Goal: Task Accomplishment & Management: Manage account settings

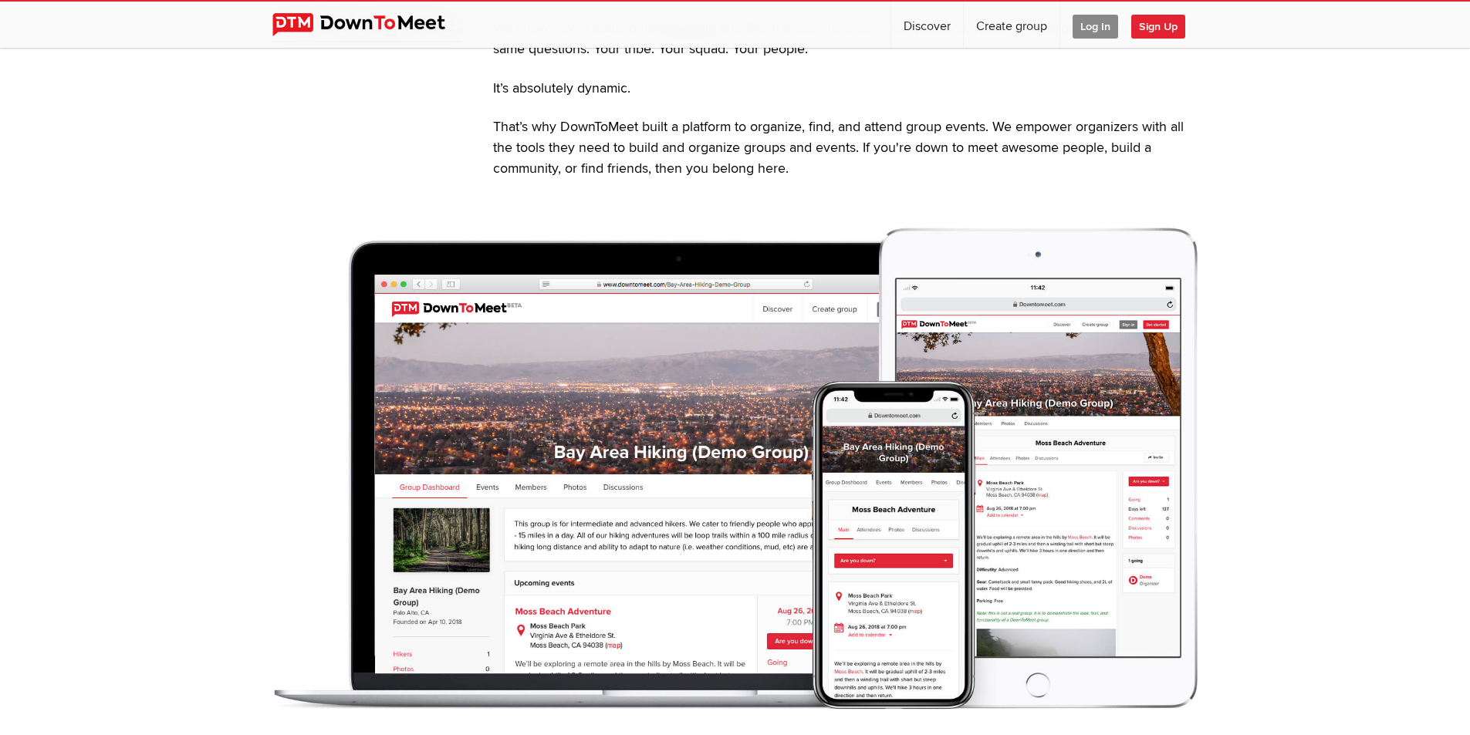
scroll to position [633, 0]
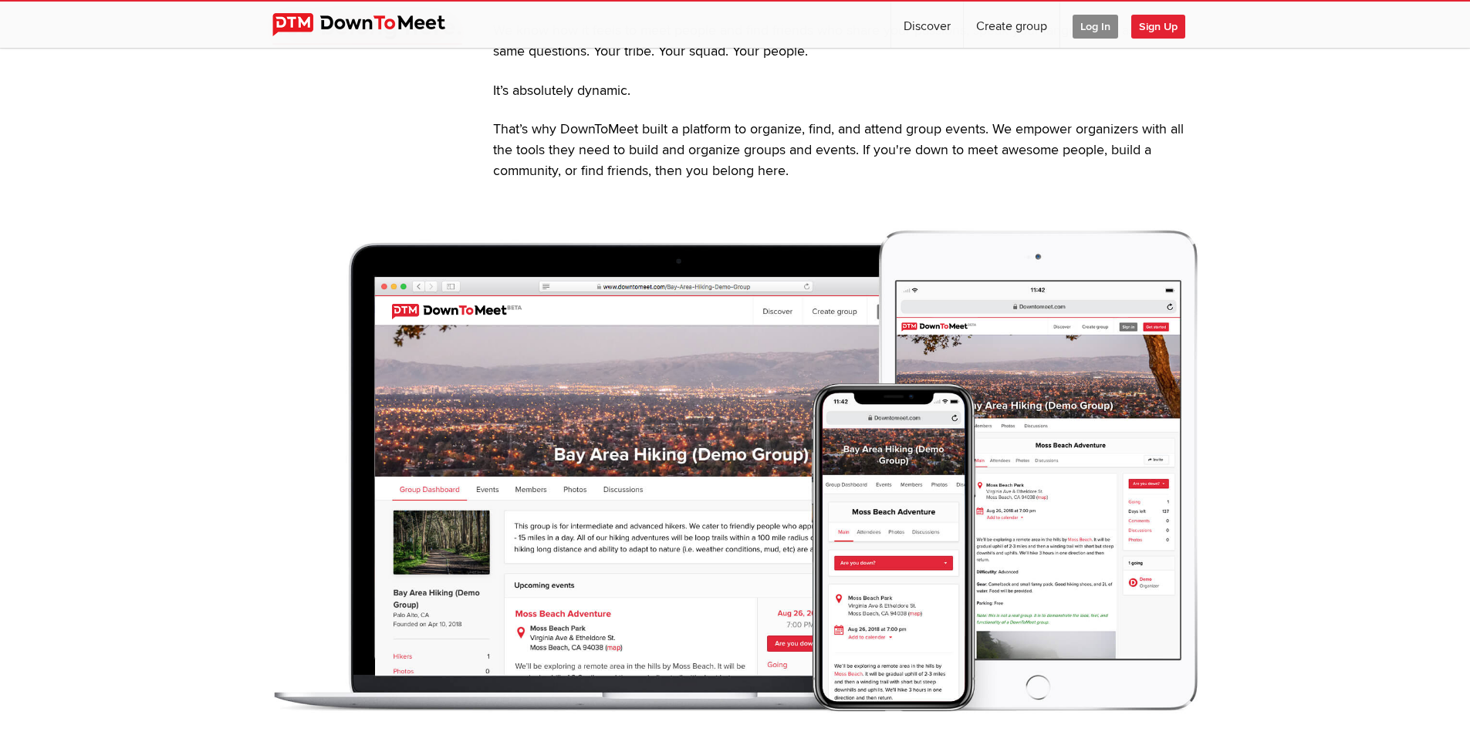
click at [1160, 39] on link "Sign Up" at bounding box center [1164, 25] width 66 height 46
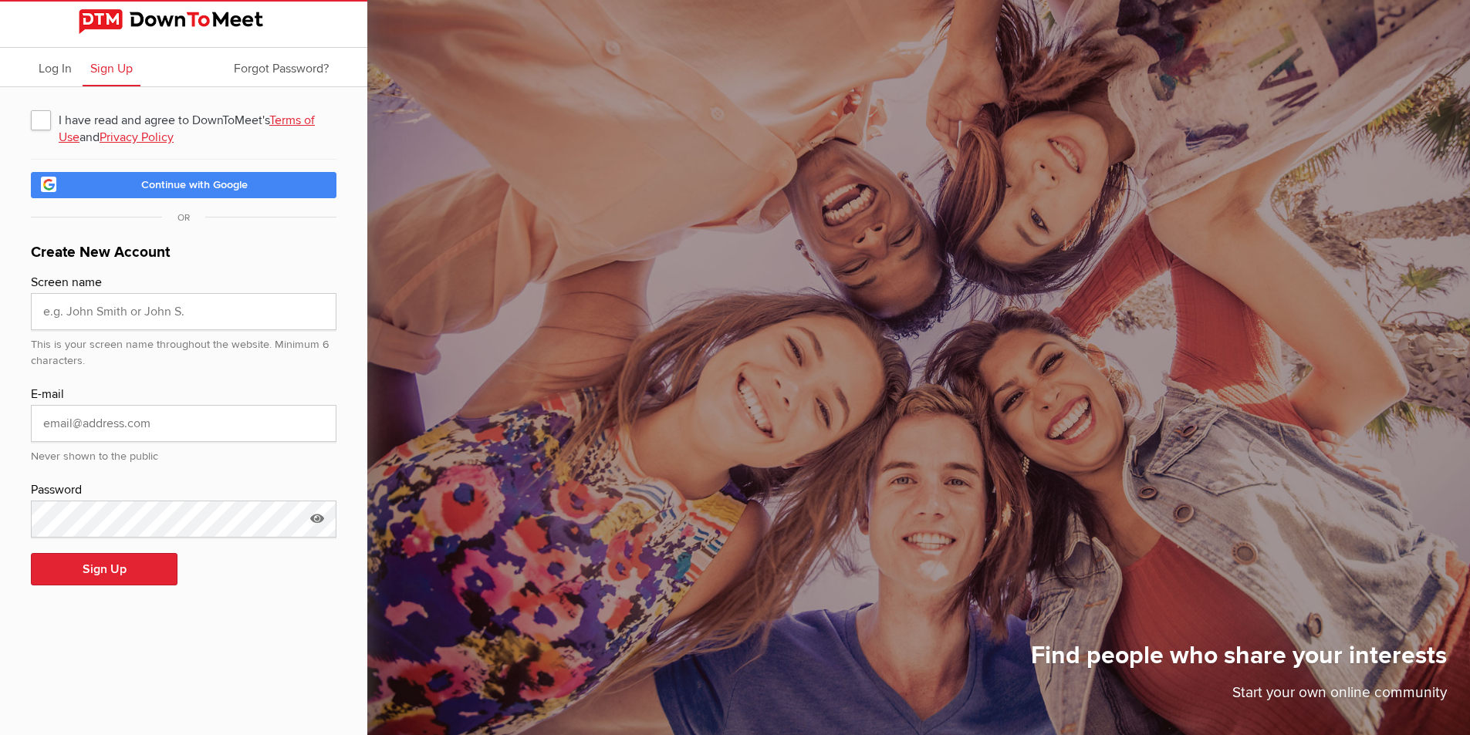
click at [45, 123] on span "I have read and agree to DownToMeet's Terms of Use and Privacy Policy" at bounding box center [184, 120] width 306 height 28
click at [31, 106] on input "I have read and agree to DownToMeet's Terms of Use and Privacy Policy" at bounding box center [30, 105] width 1 height 1
checkbox input "true"
click at [101, 319] on input "text" at bounding box center [184, 311] width 306 height 37
type input "Grace"
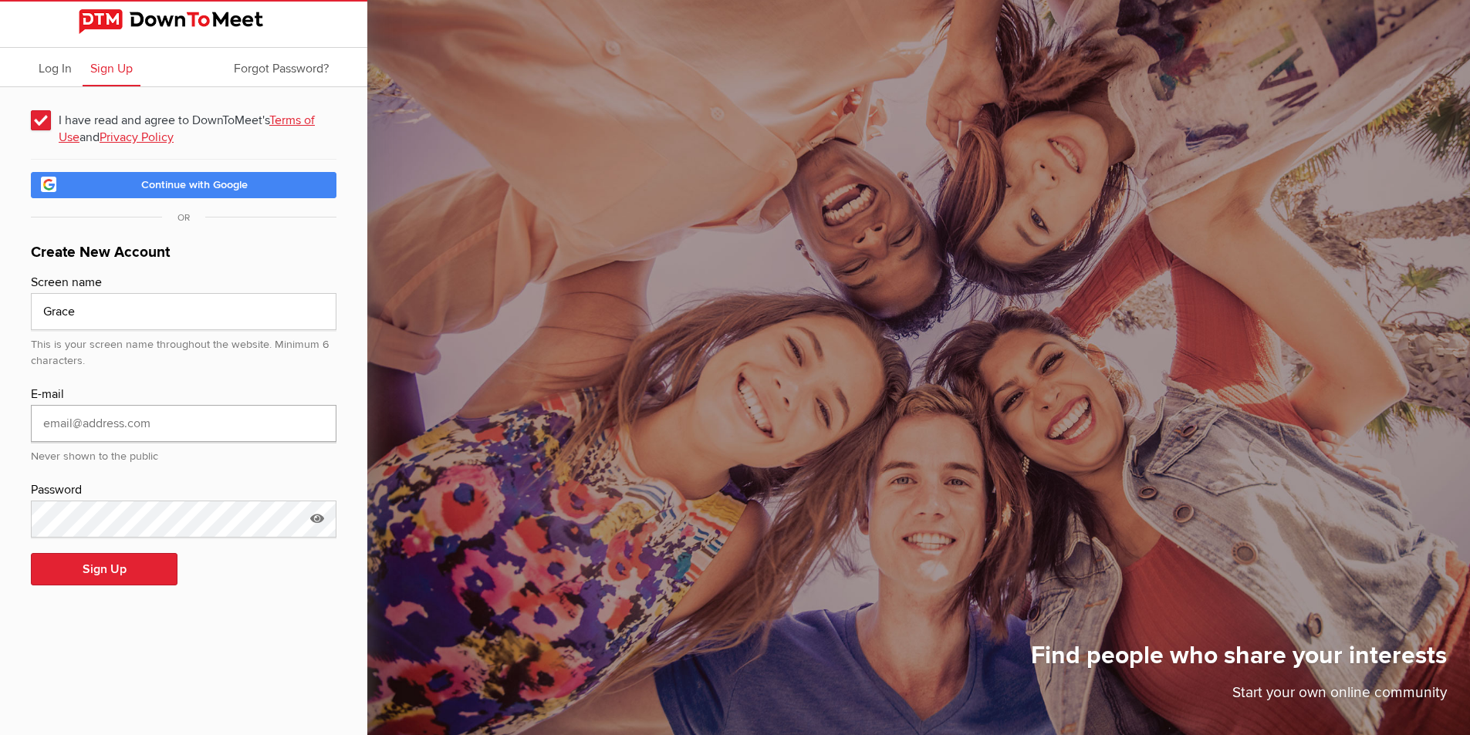
click at [126, 418] on input "email" at bounding box center [184, 423] width 306 height 37
paste input "[EMAIL_ADDRESS][DOMAIN_NAME]"
type input "[EMAIL_ADDRESS][DOMAIN_NAME]"
click at [131, 566] on button "Sign Up" at bounding box center [104, 569] width 147 height 32
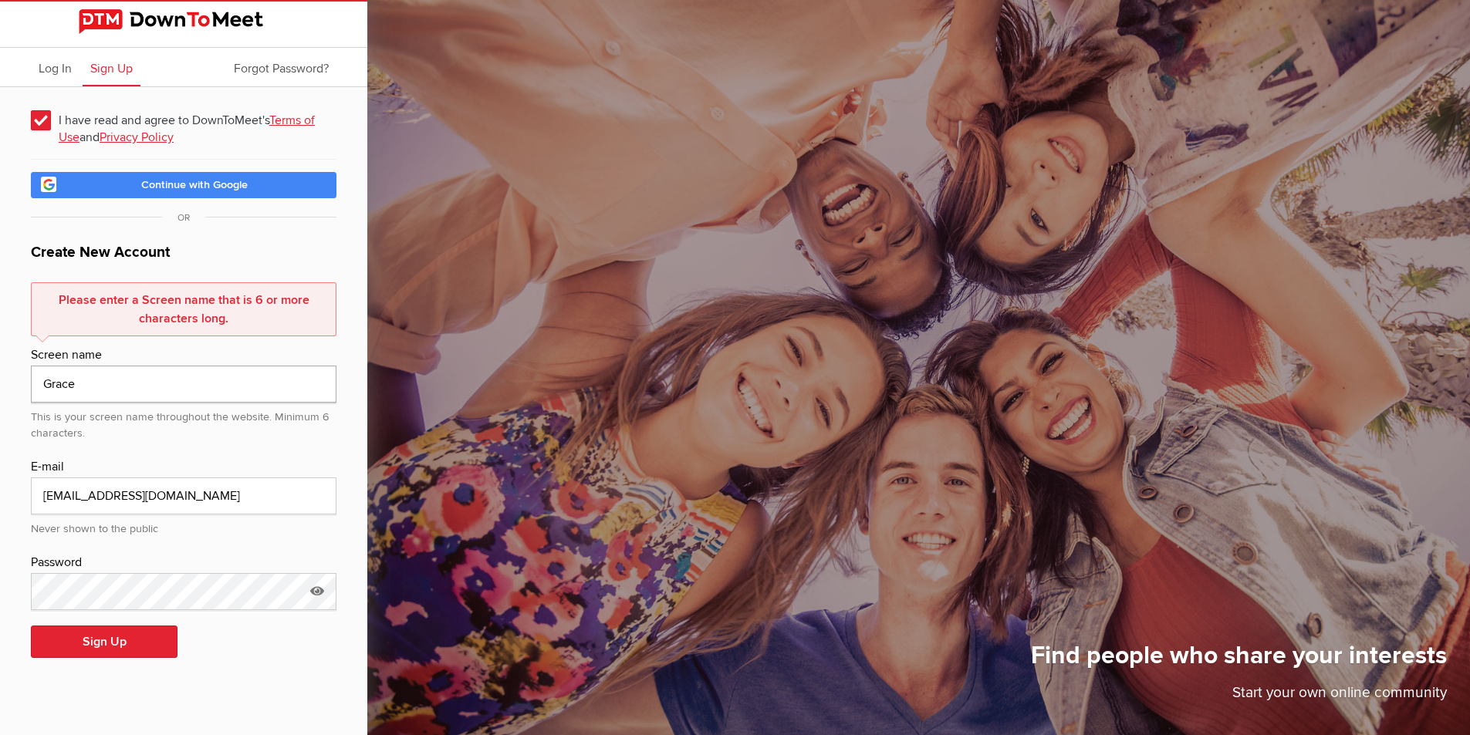
click at [151, 377] on input "Grace" at bounding box center [184, 384] width 306 height 37
type input "C"
type input "s"
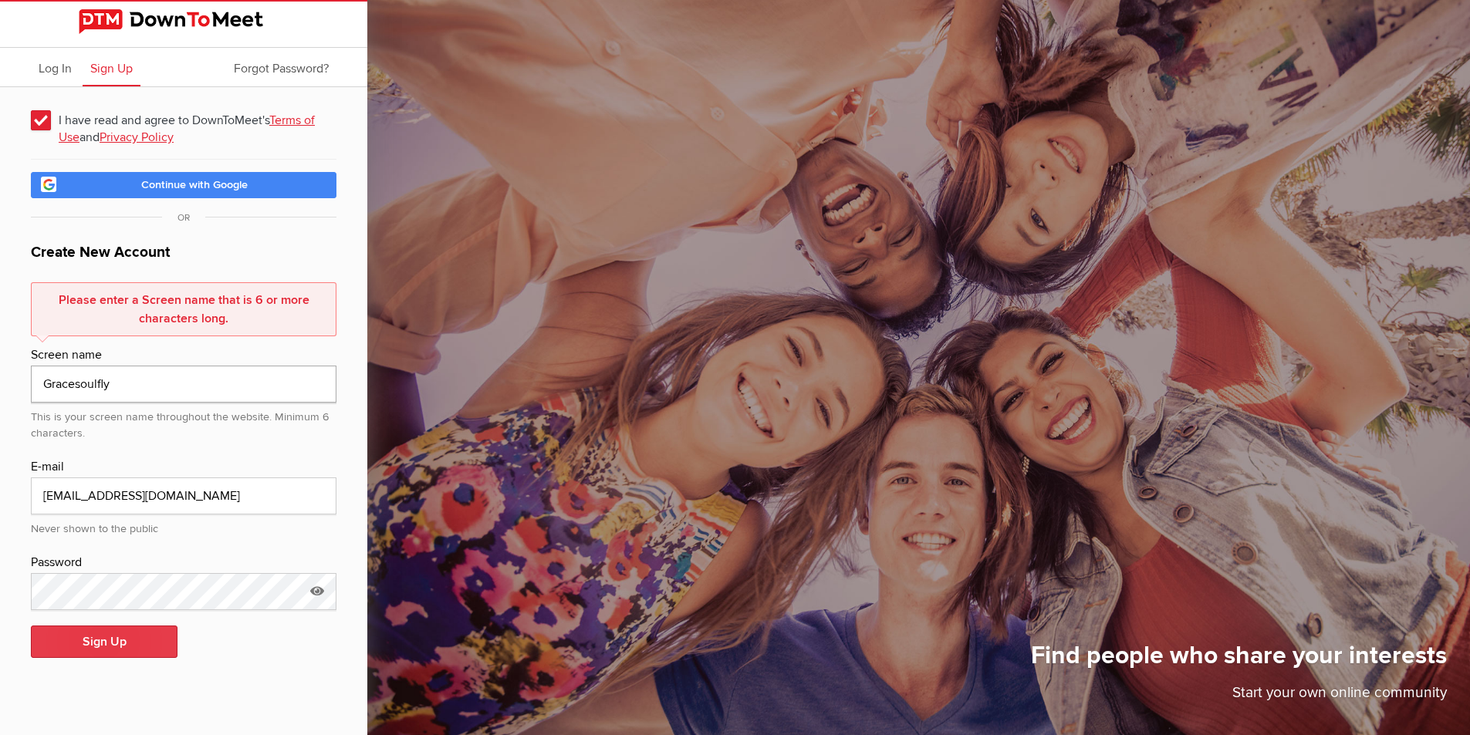
type input "Gracesoulfly"
click at [134, 655] on button "Sign Up" at bounding box center [104, 642] width 147 height 32
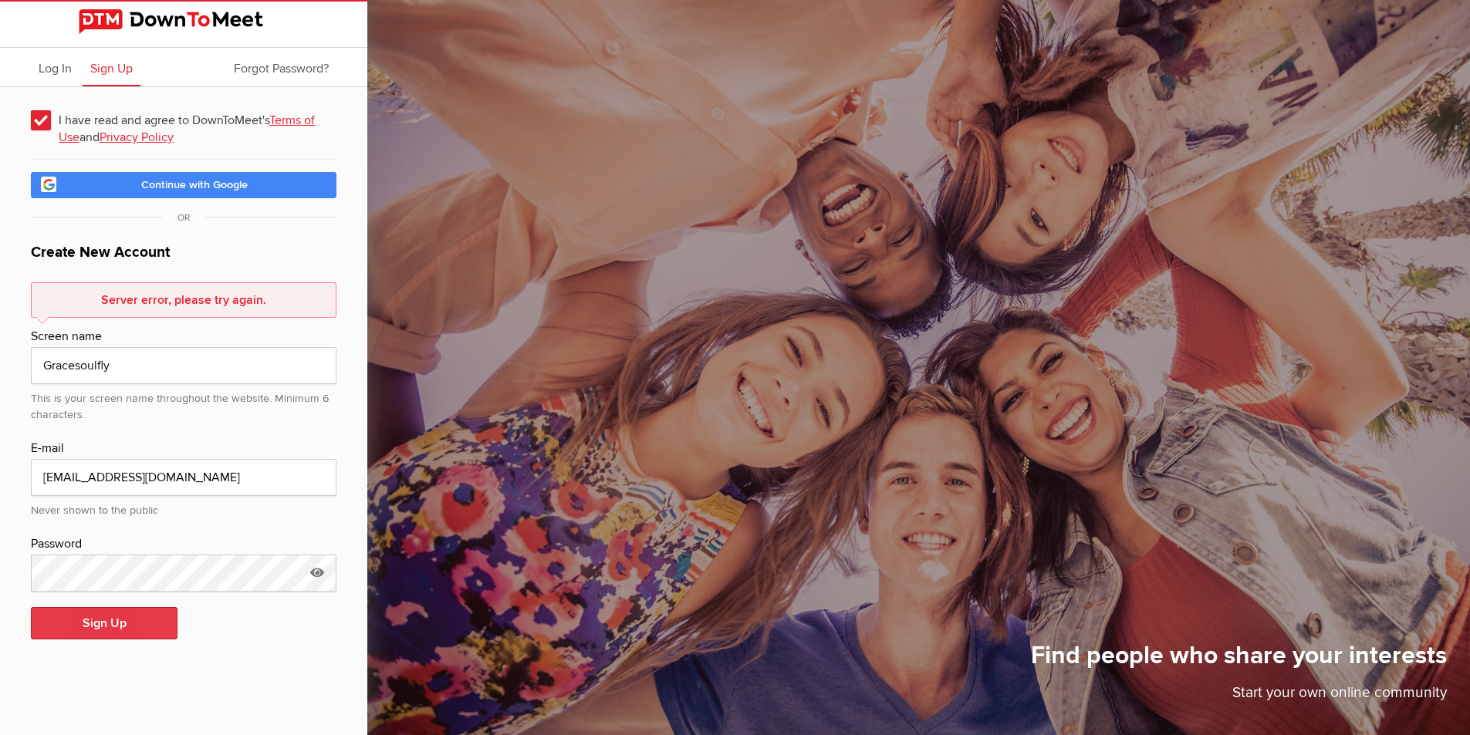
click at [126, 631] on button "Sign Up" at bounding box center [104, 623] width 147 height 32
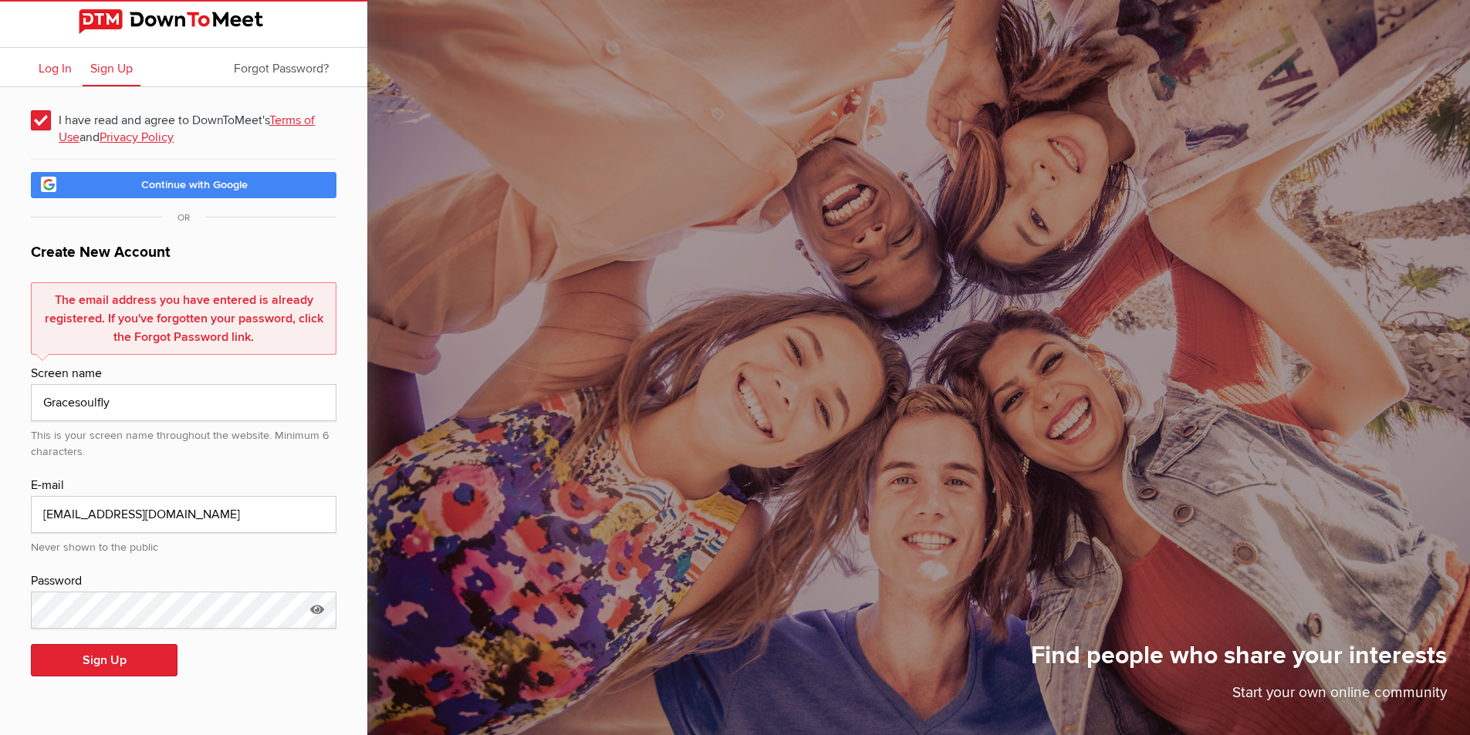
click at [67, 74] on span "Log In" at bounding box center [55, 68] width 33 height 15
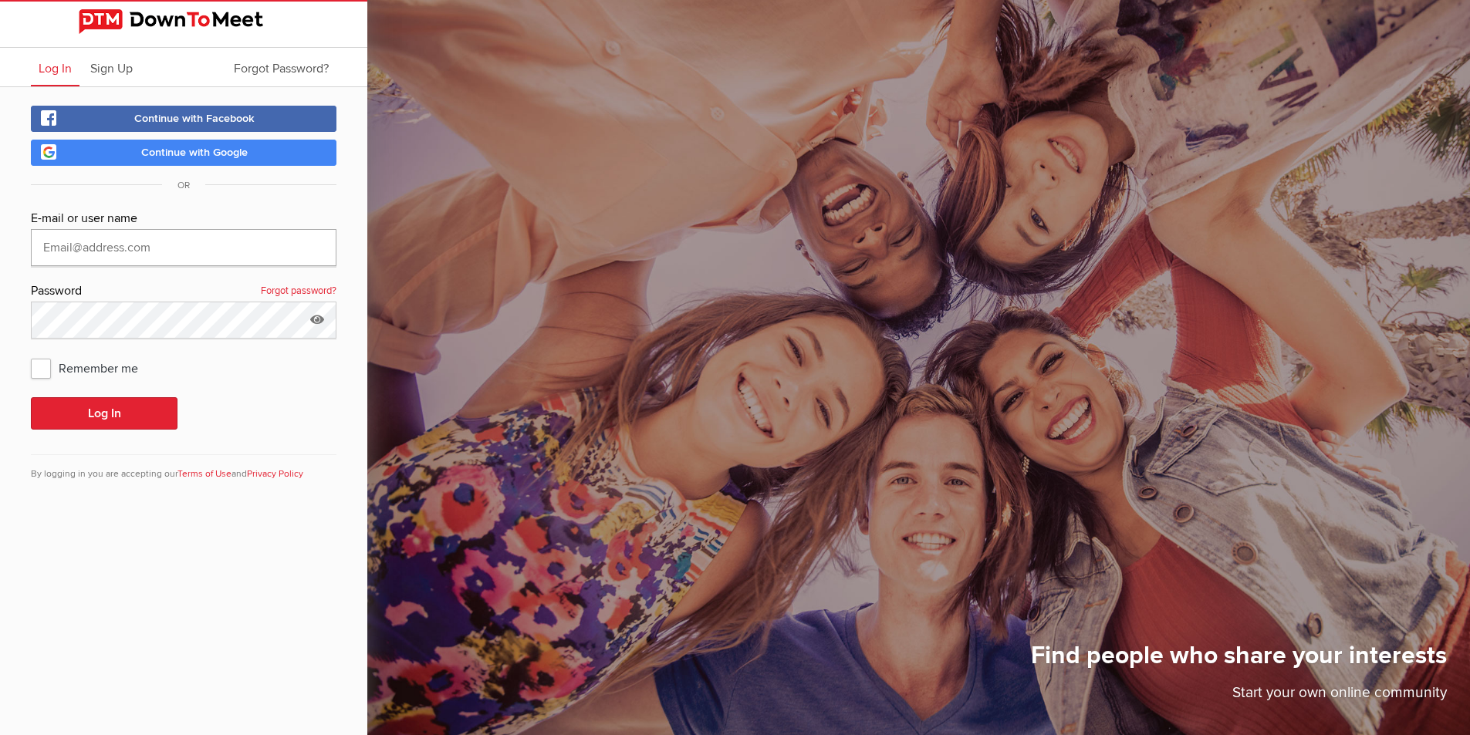
click at [156, 258] on input "text" at bounding box center [184, 247] width 306 height 37
paste input "[EMAIL_ADDRESS][DOMAIN_NAME]"
type input "[EMAIL_ADDRESS][DOMAIN_NAME]"
click at [42, 371] on span "Remember me" at bounding box center [92, 368] width 123 height 28
click at [31, 354] on input "Remember me" at bounding box center [30, 353] width 1 height 1
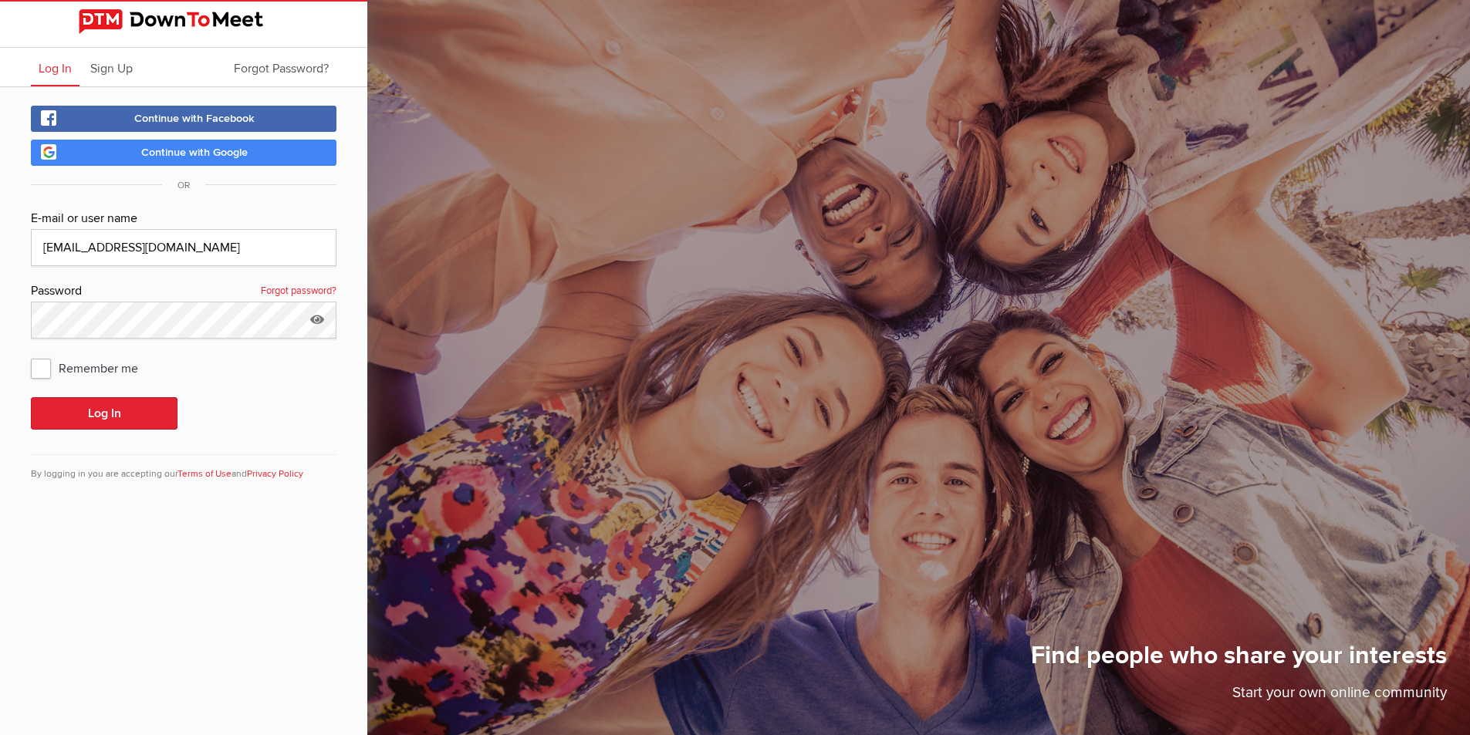
checkbox input "true"
click at [83, 411] on button "Log In" at bounding box center [104, 413] width 147 height 32
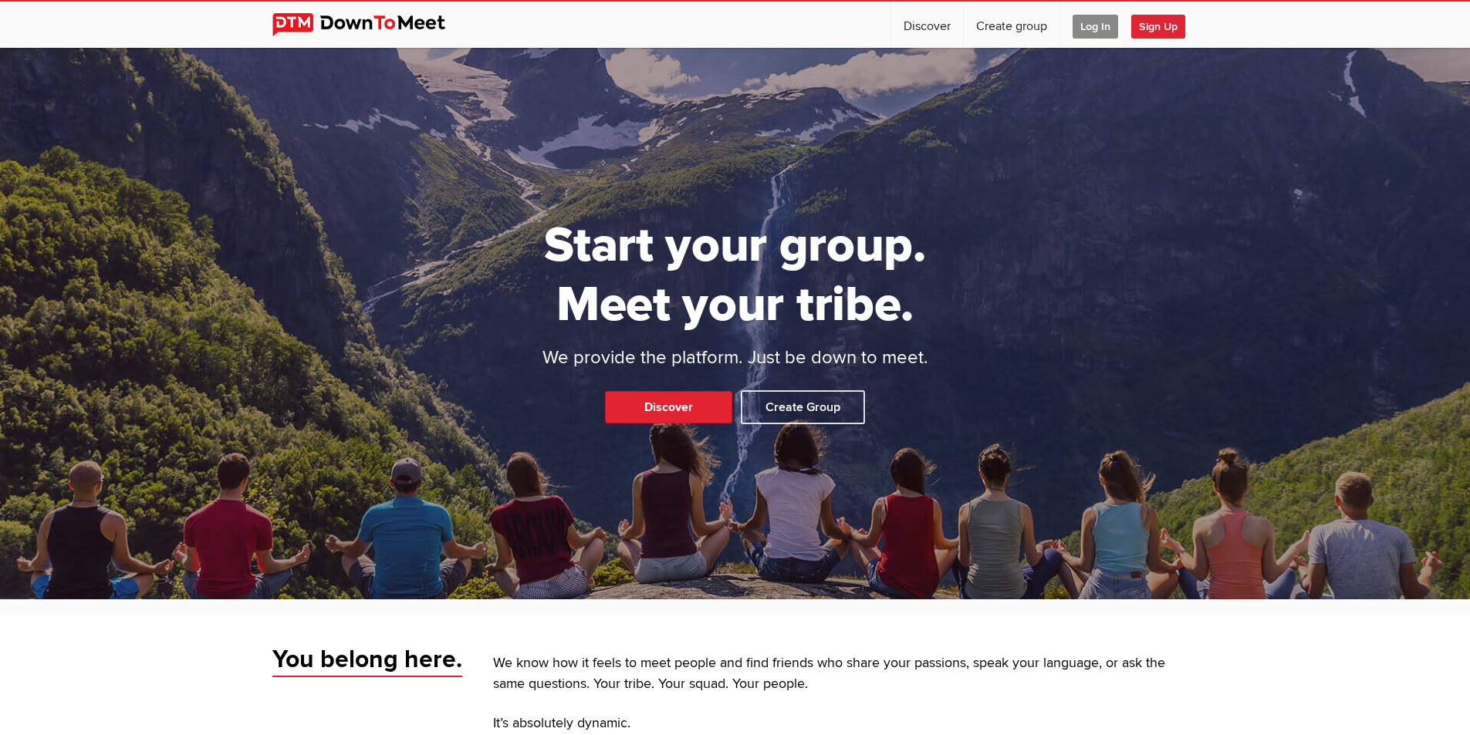
click at [1104, 32] on span "Log In" at bounding box center [1096, 27] width 46 height 24
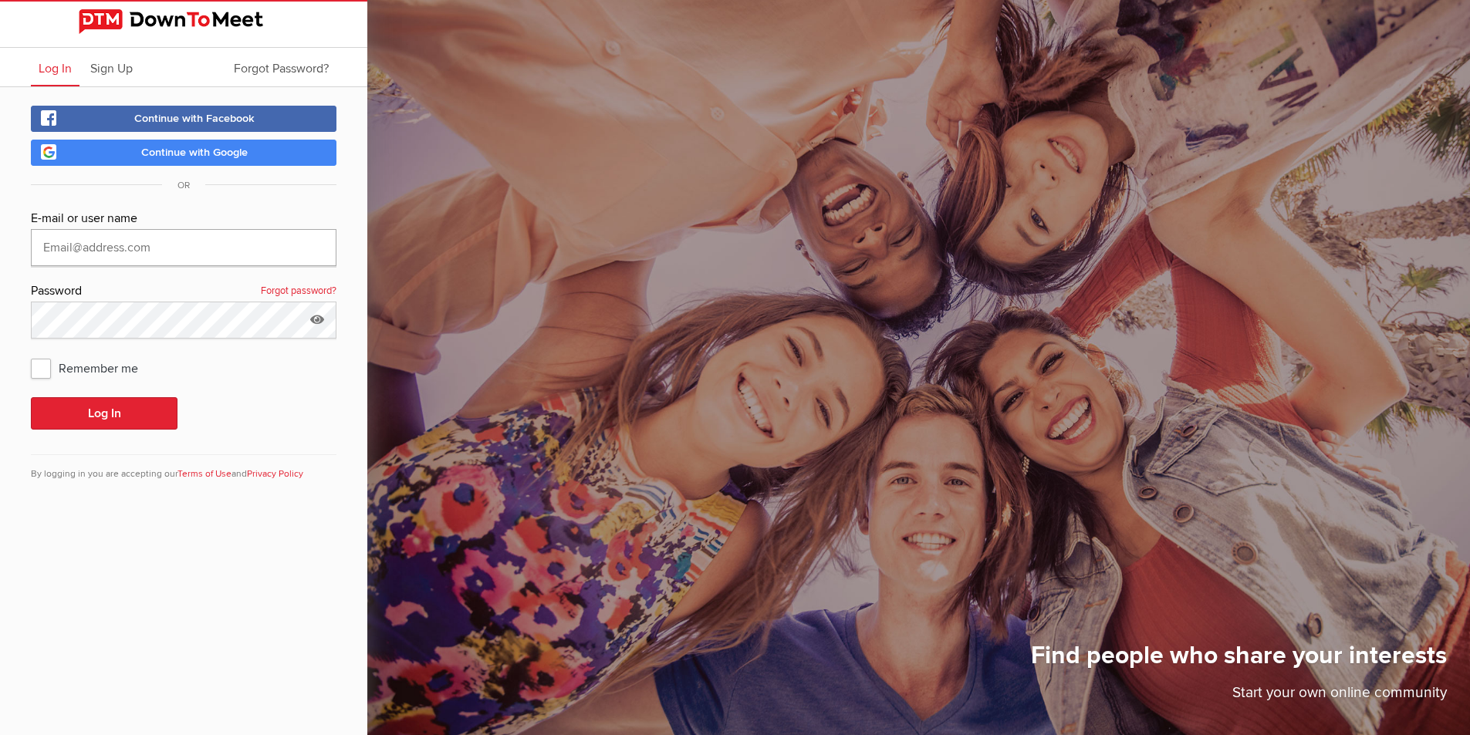
click at [295, 255] on input "text" at bounding box center [184, 247] width 306 height 37
type input "[EMAIL_ADDRESS][DOMAIN_NAME]"
click at [308, 323] on icon at bounding box center [317, 319] width 23 height 35
click at [150, 411] on button "Log In" at bounding box center [104, 413] width 147 height 32
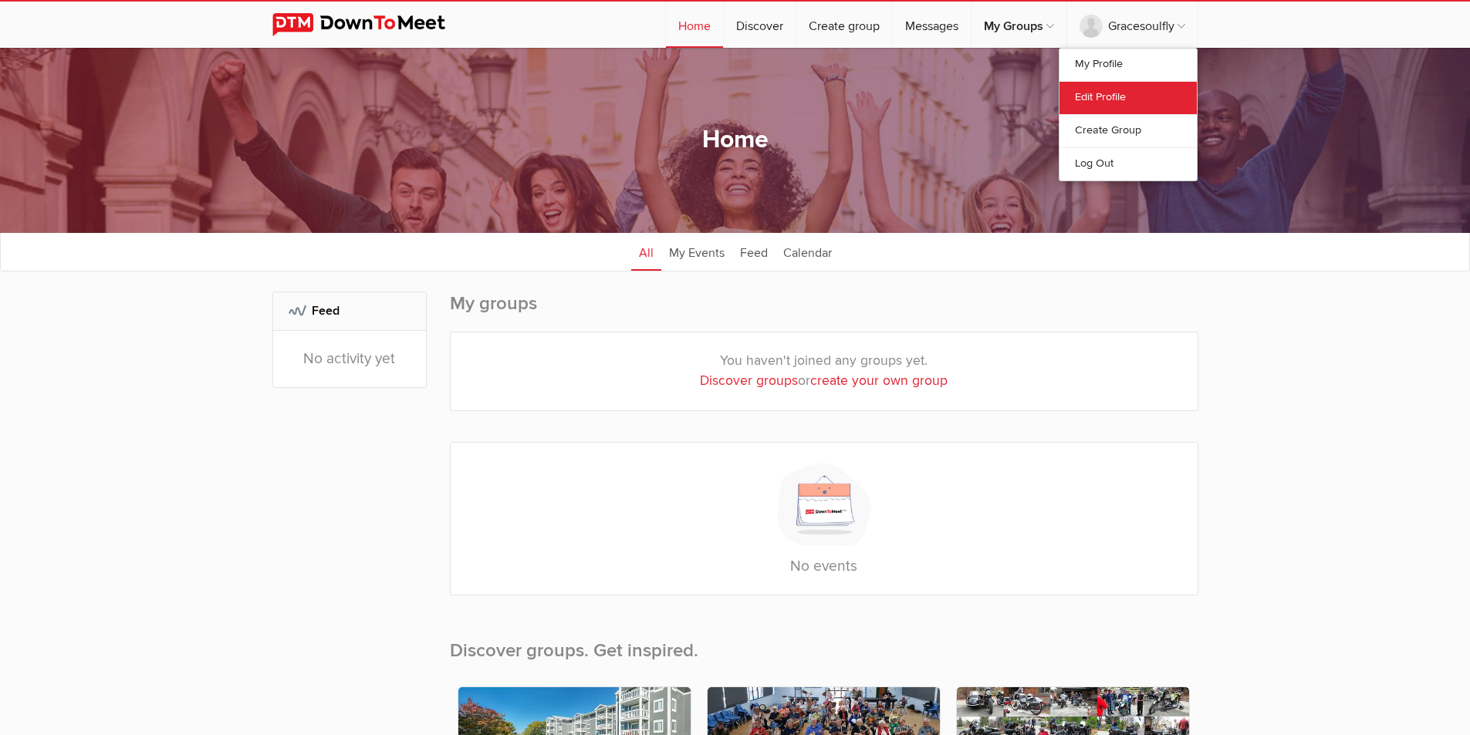
click at [1118, 106] on link "Edit Profile" at bounding box center [1128, 97] width 137 height 33
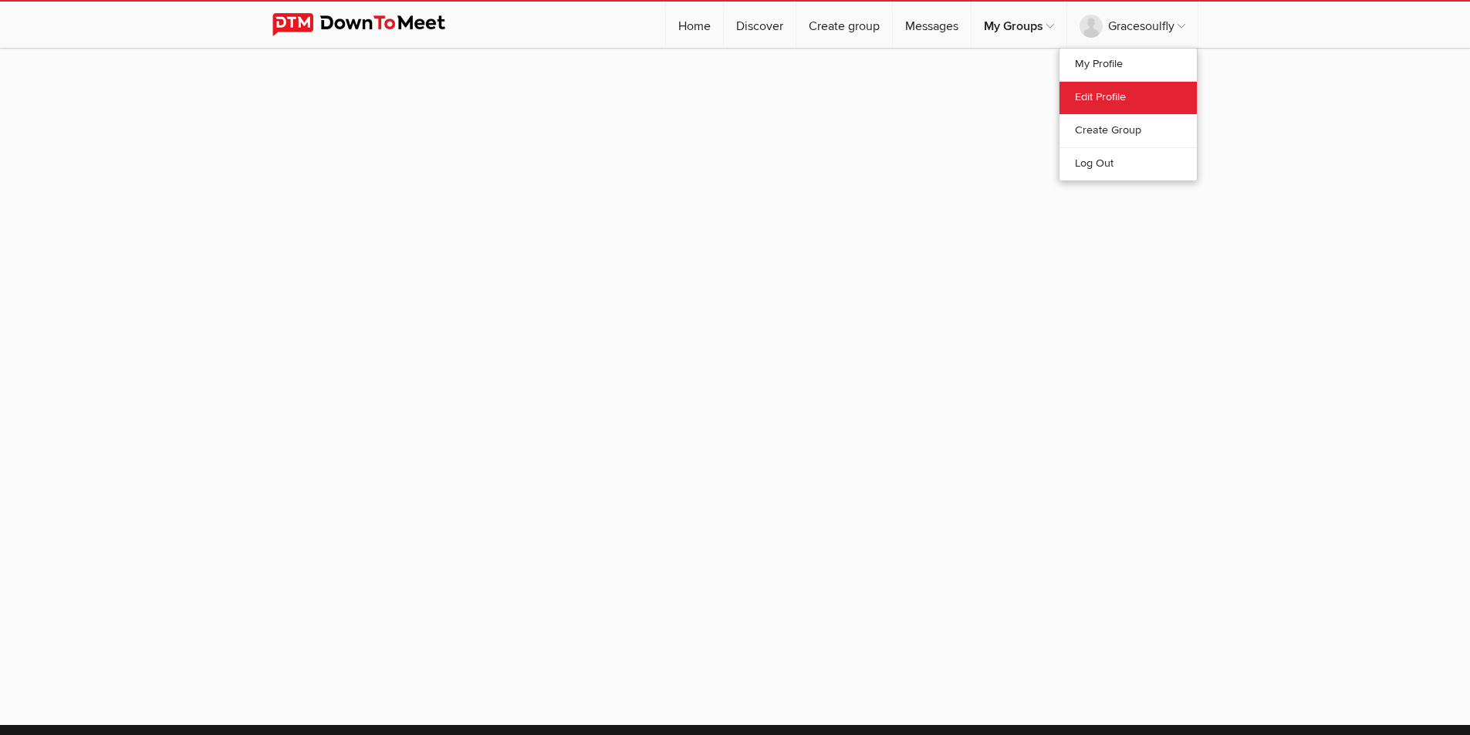
select select
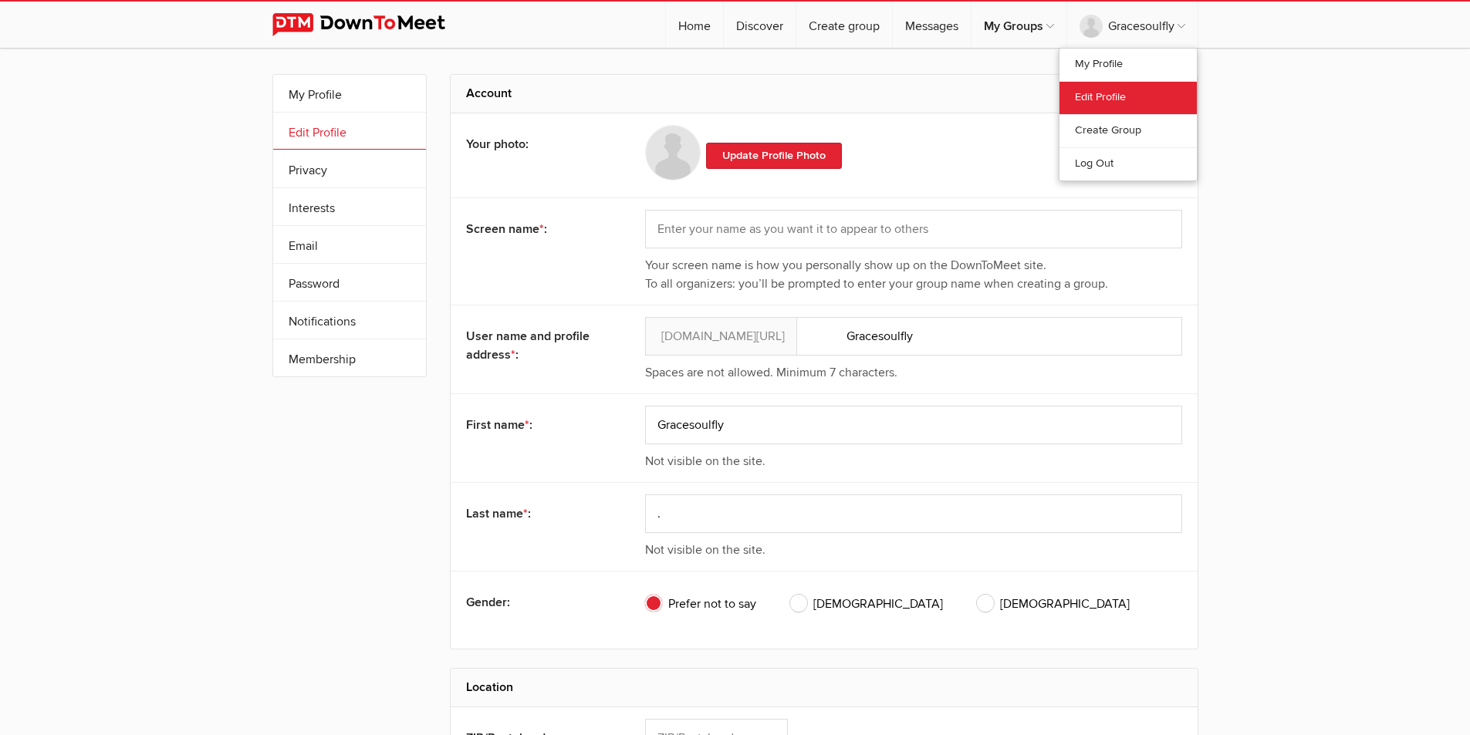
scroll to position [73, 0]
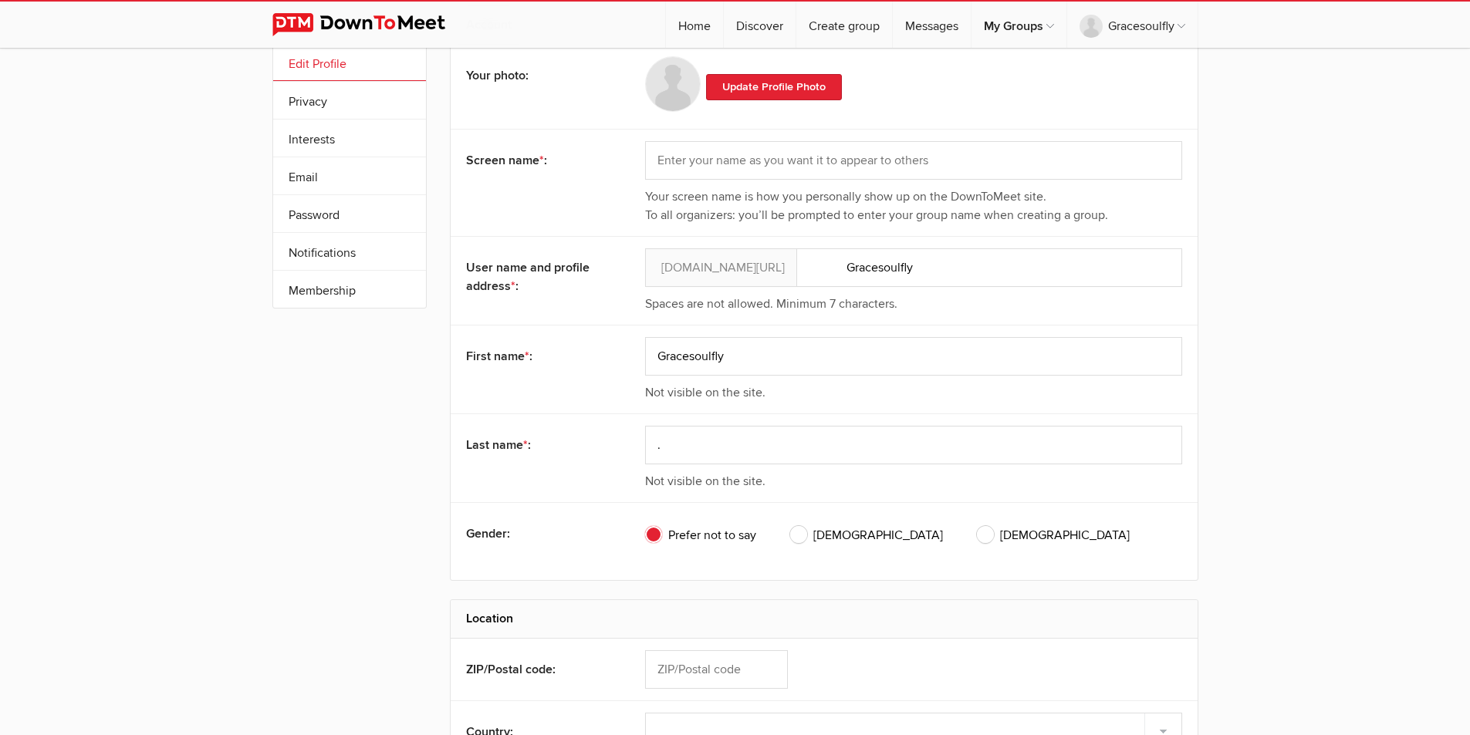
click at [977, 531] on span "Female" at bounding box center [1053, 535] width 153 height 19
click at [976, 526] on input "Female" at bounding box center [976, 526] width 1 height 1
radio input "true"
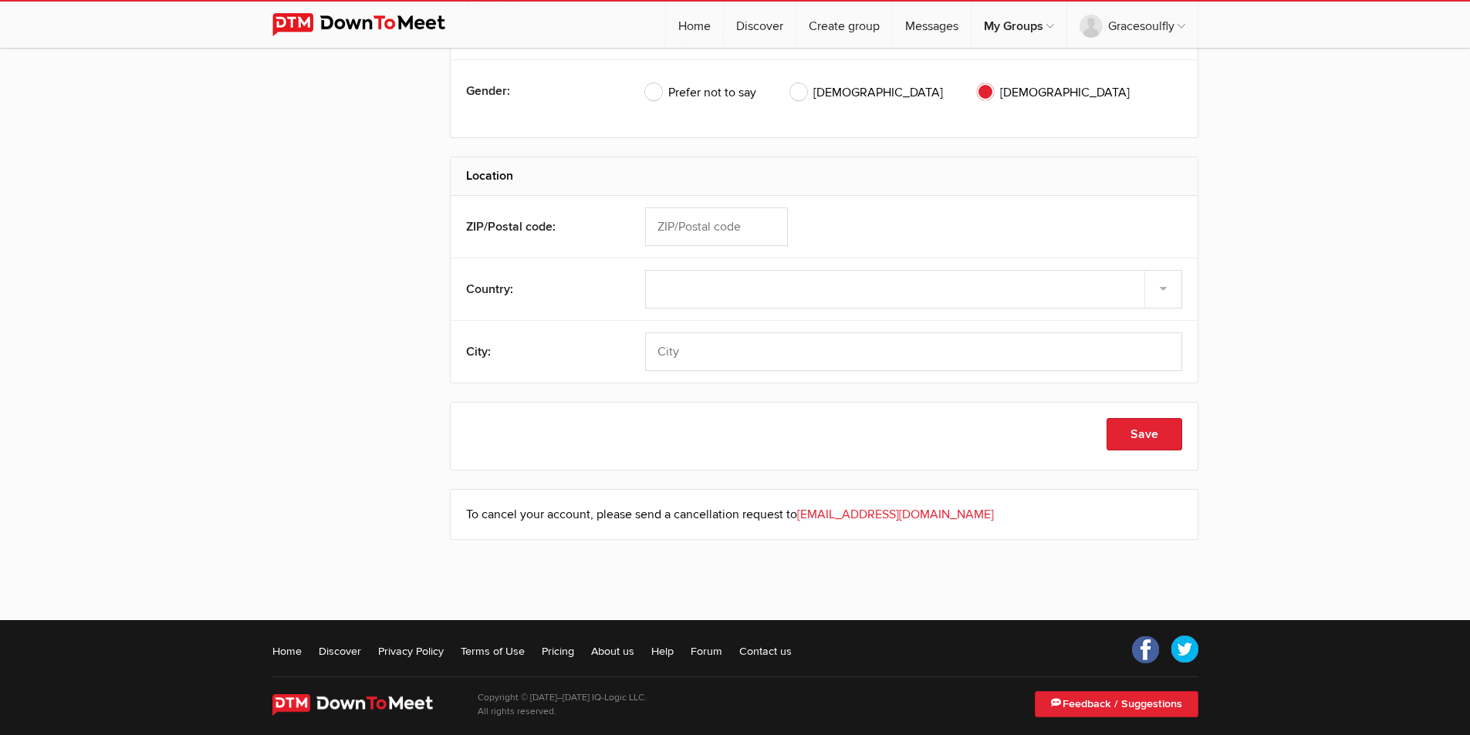
scroll to position [531, 0]
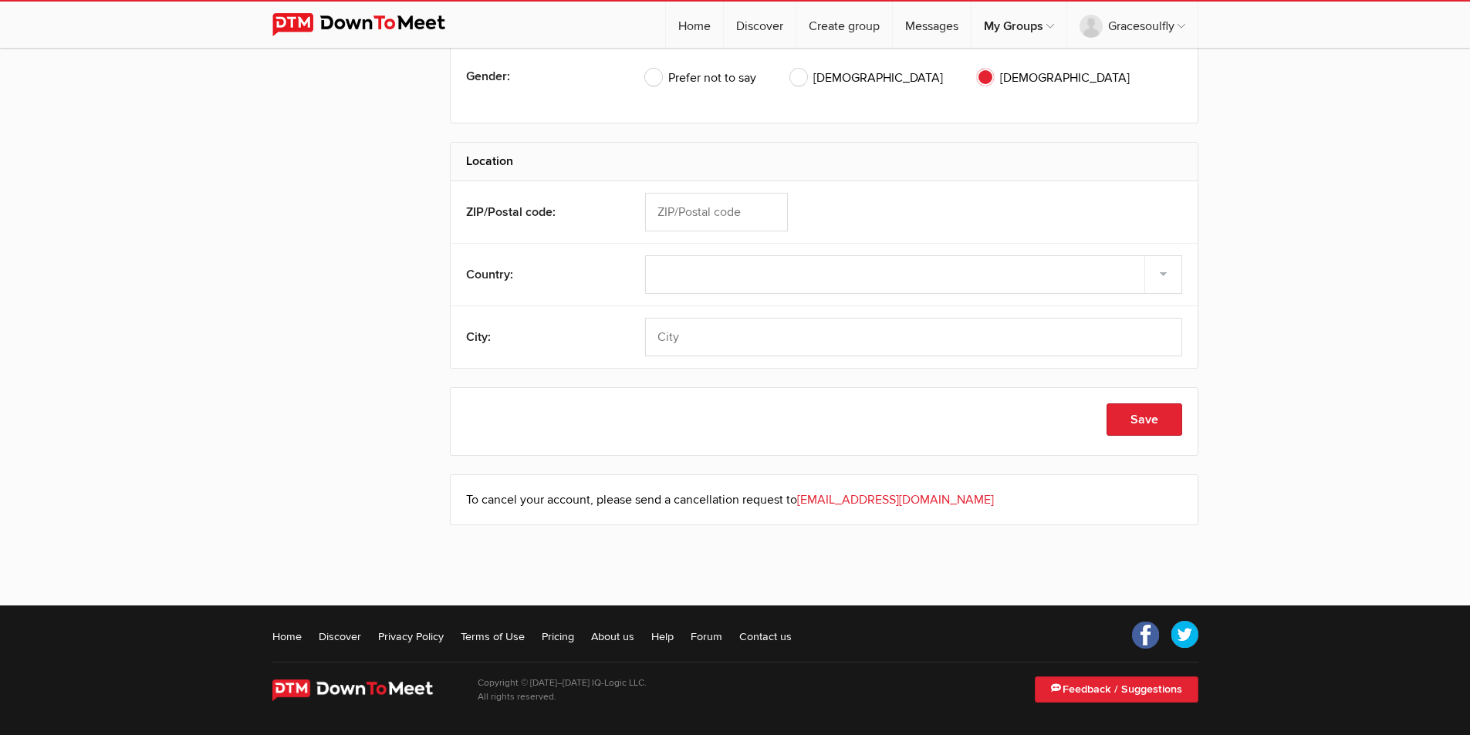
click at [1139, 437] on div "Save" at bounding box center [824, 422] width 716 height 36
click at [1141, 425] on button "Save" at bounding box center [1145, 420] width 76 height 32
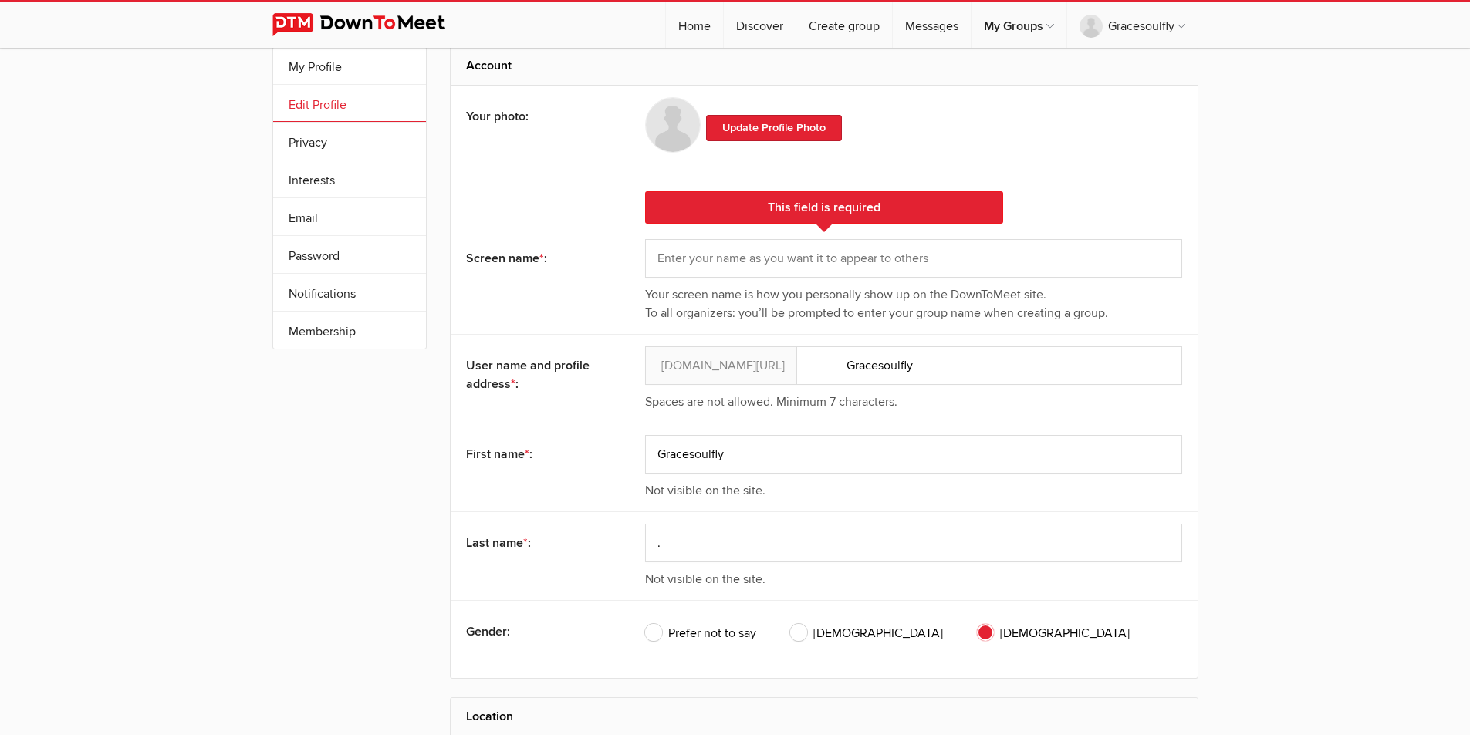
scroll to position [0, 0]
